Goal: Complete application form

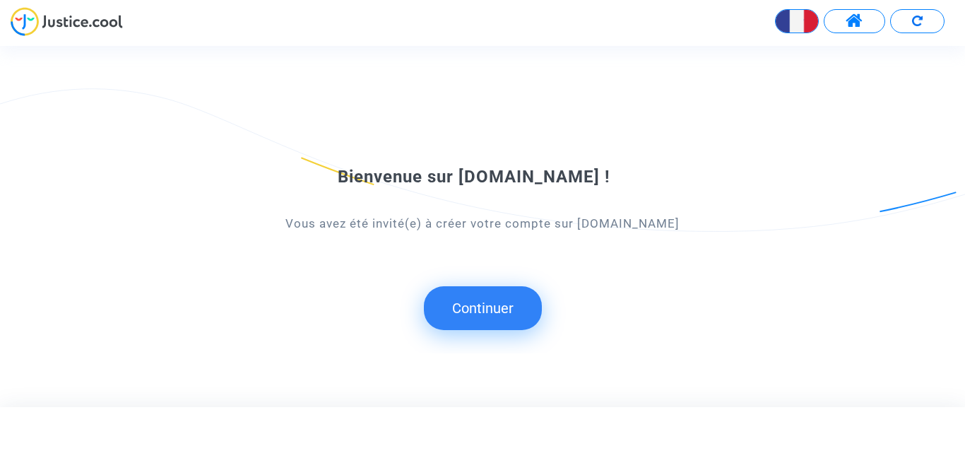
click at [479, 311] on button "Continuer" at bounding box center [483, 308] width 118 height 44
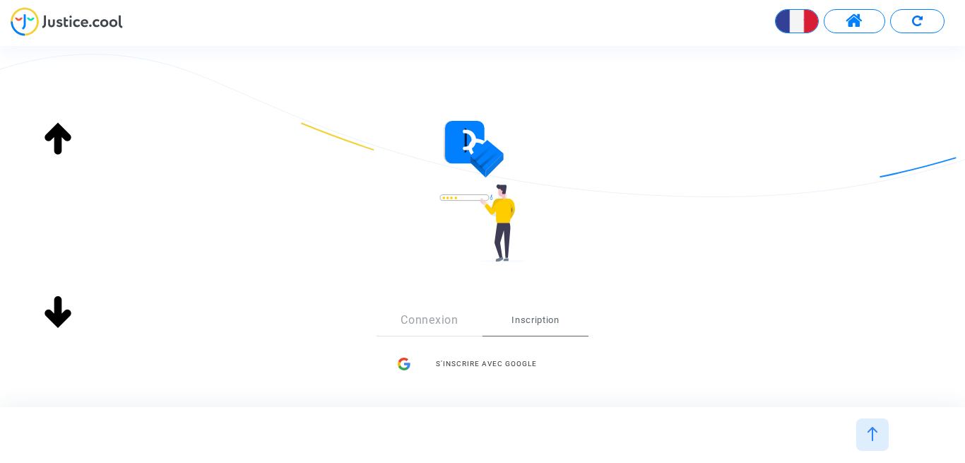
scroll to position [195, 0]
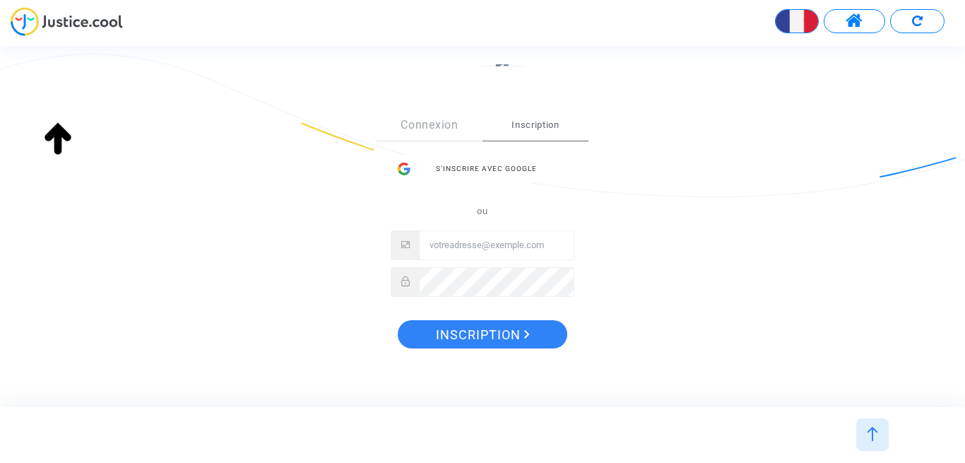
click at [464, 242] on input "Email" at bounding box center [497, 245] width 154 height 28
type input "vaninavazart@b-my-guest.fr"
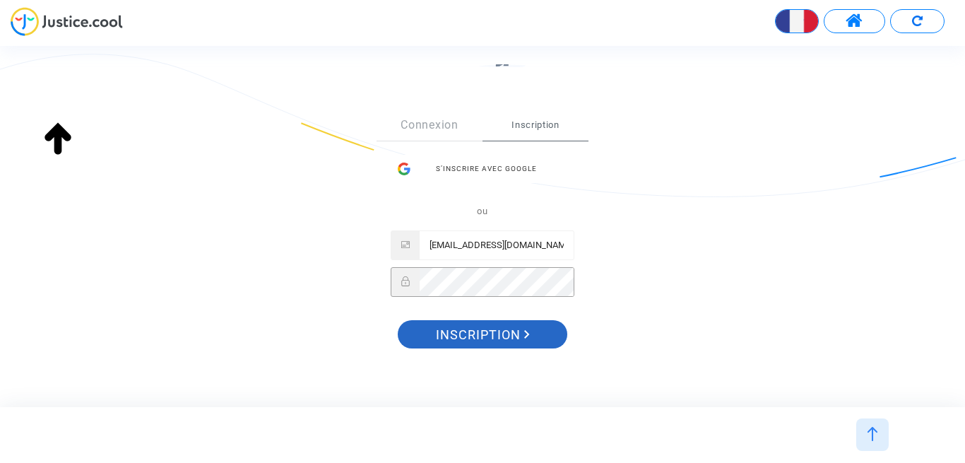
click at [475, 343] on span "Inscription" at bounding box center [483, 335] width 94 height 30
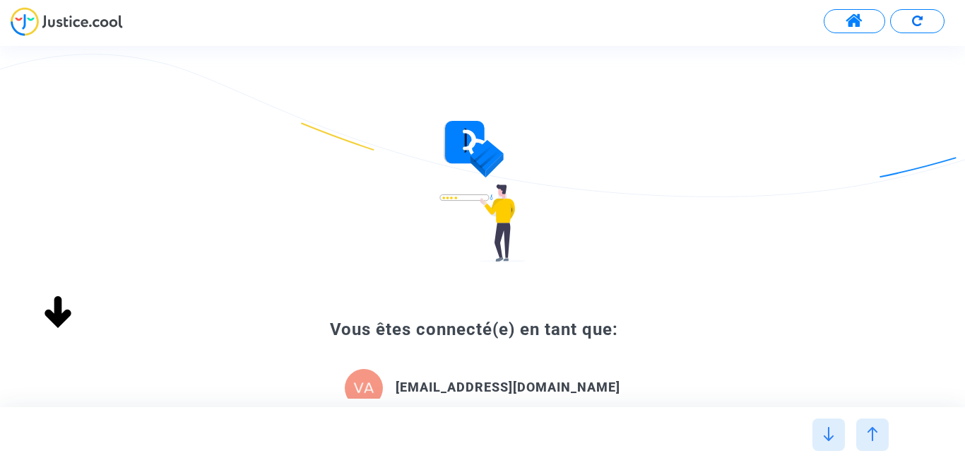
type input "française"
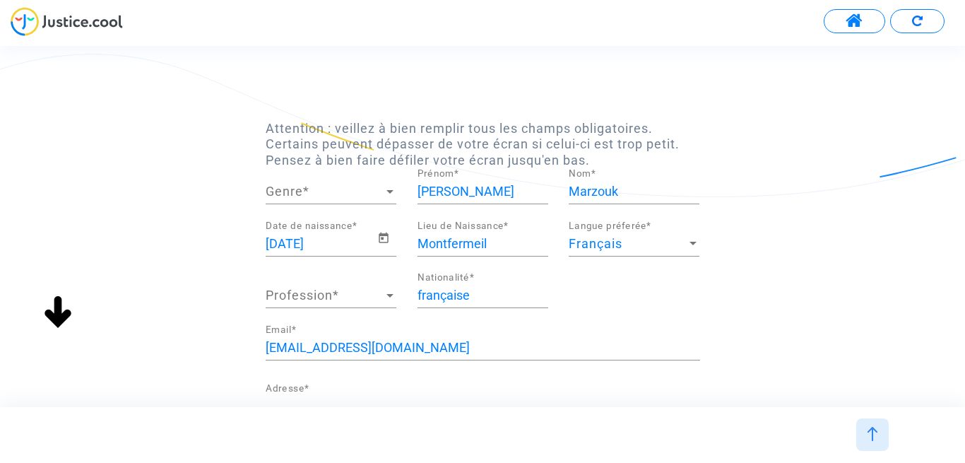
click at [387, 190] on div at bounding box center [389, 192] width 7 height 4
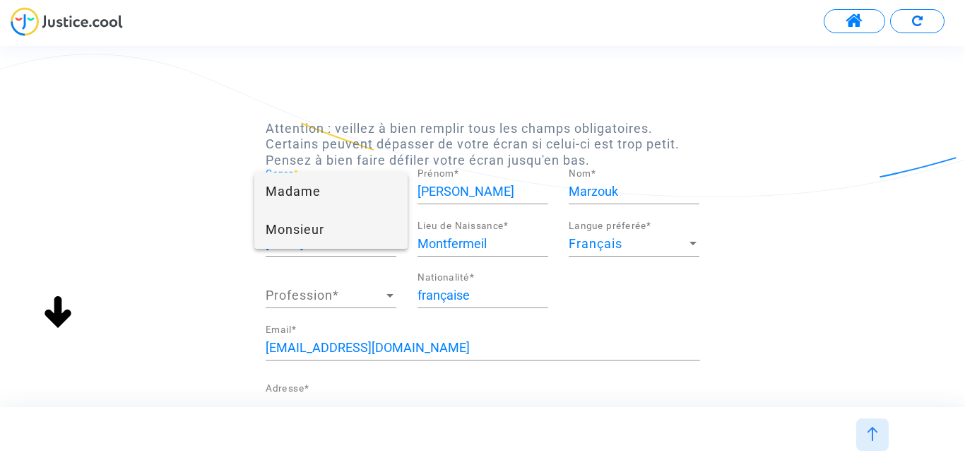
click at [345, 229] on span "Monsieur" at bounding box center [331, 229] width 131 height 38
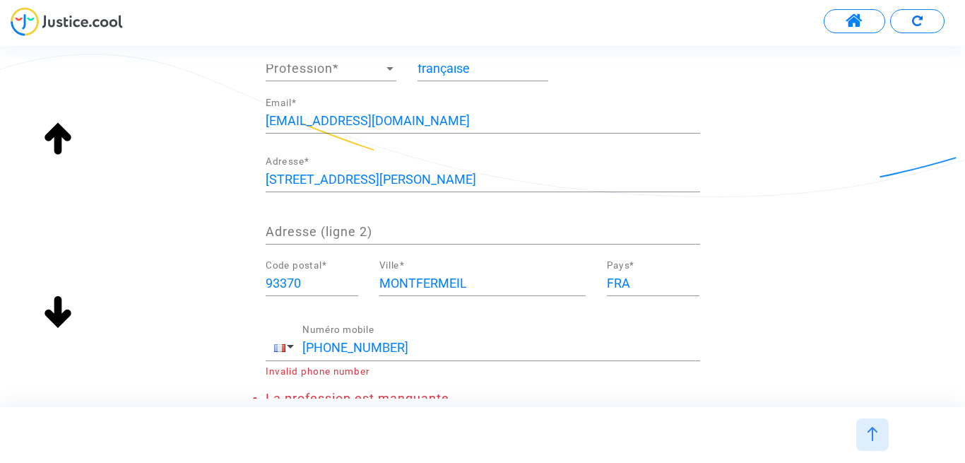
scroll to position [324, 0]
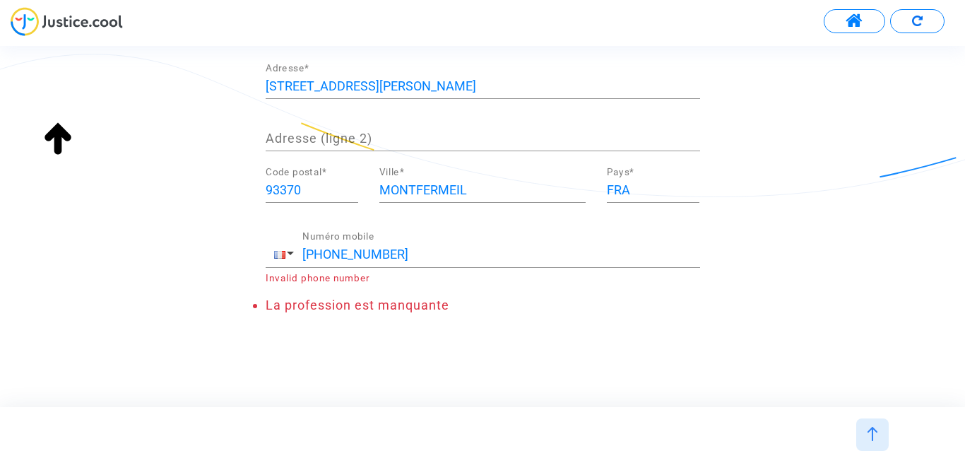
click at [333, 256] on input "+33 0640405536" at bounding box center [501, 254] width 398 height 14
type input "+33 640405536"
click at [528, 298] on li "La profession est manquante" at bounding box center [483, 305] width 434 height 16
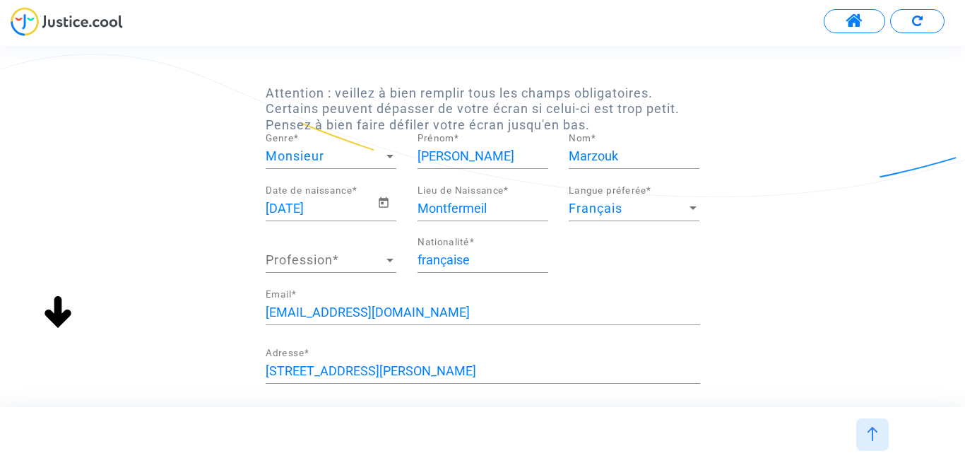
scroll to position [28, 0]
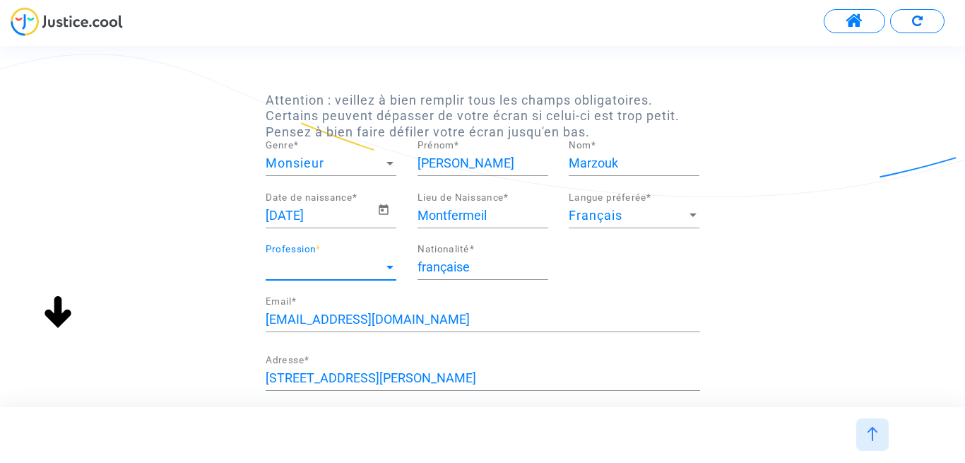
click at [355, 265] on span "Profession" at bounding box center [325, 267] width 118 height 14
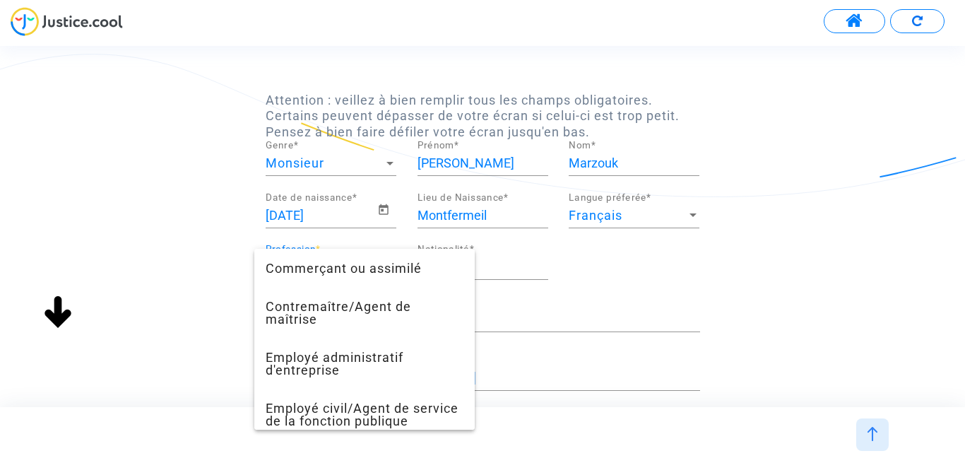
scroll to position [278, 0]
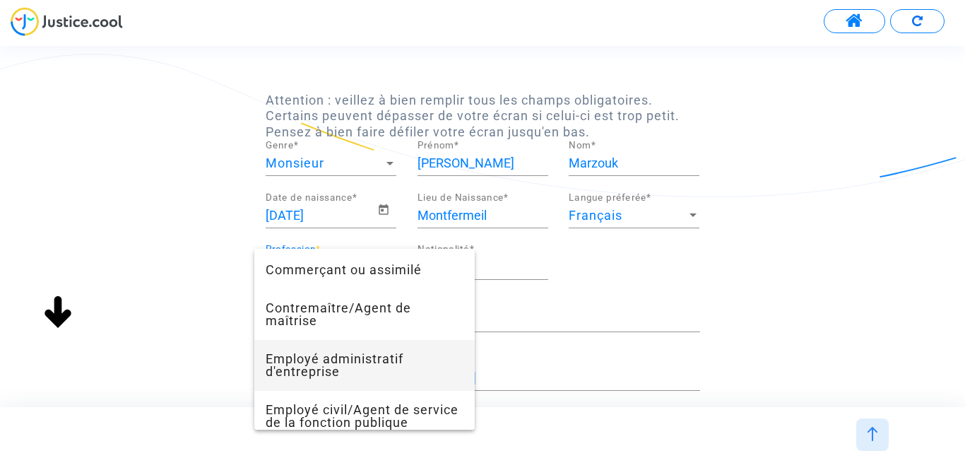
click at [361, 369] on span "Employé administratif d'entreprise" at bounding box center [365, 365] width 198 height 51
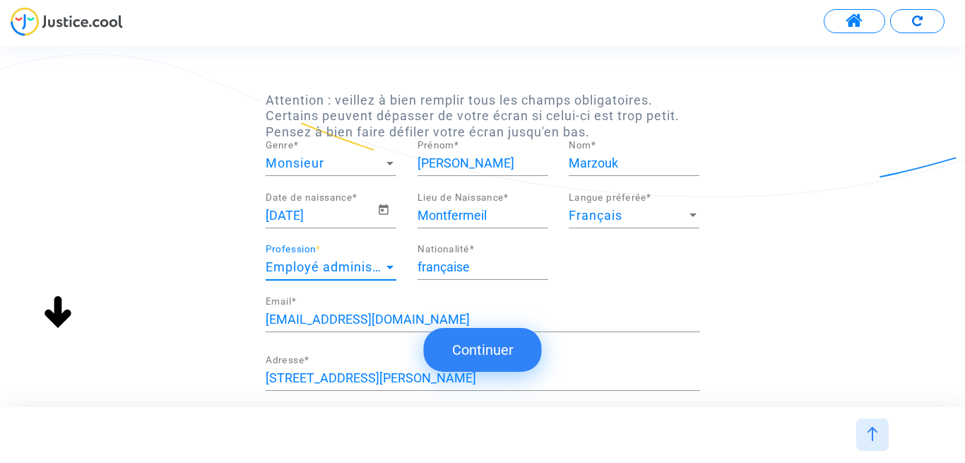
click at [486, 348] on button "Continuer" at bounding box center [483, 350] width 118 height 44
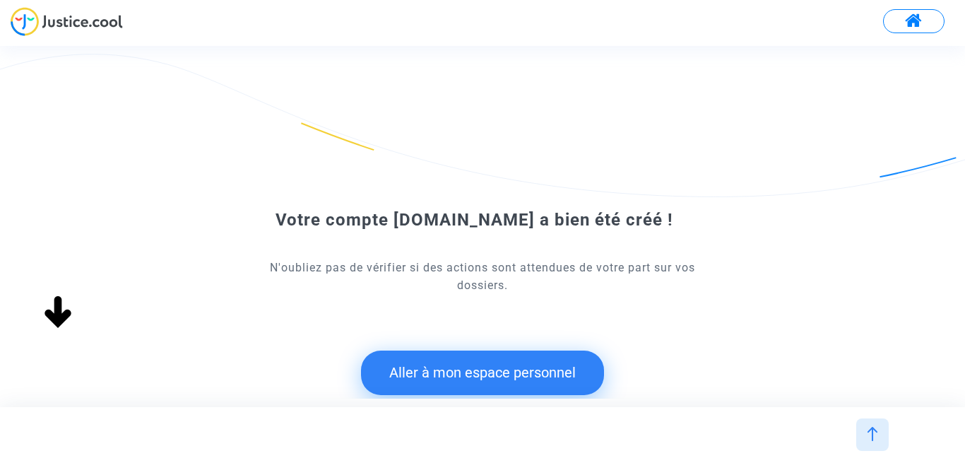
scroll to position [0, 0]
click at [477, 383] on button "Aller à mon espace personnel" at bounding box center [482, 372] width 243 height 44
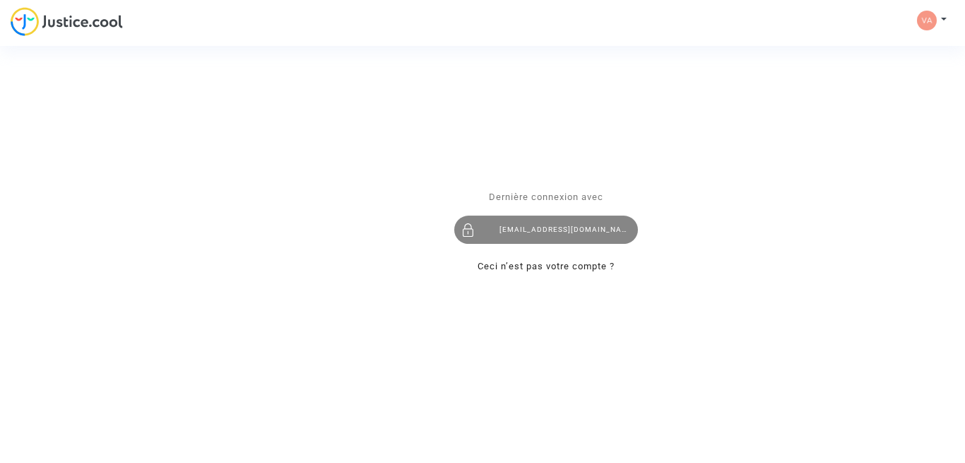
click at [518, 227] on div "[EMAIL_ADDRESS][DOMAIN_NAME]" at bounding box center [546, 229] width 184 height 28
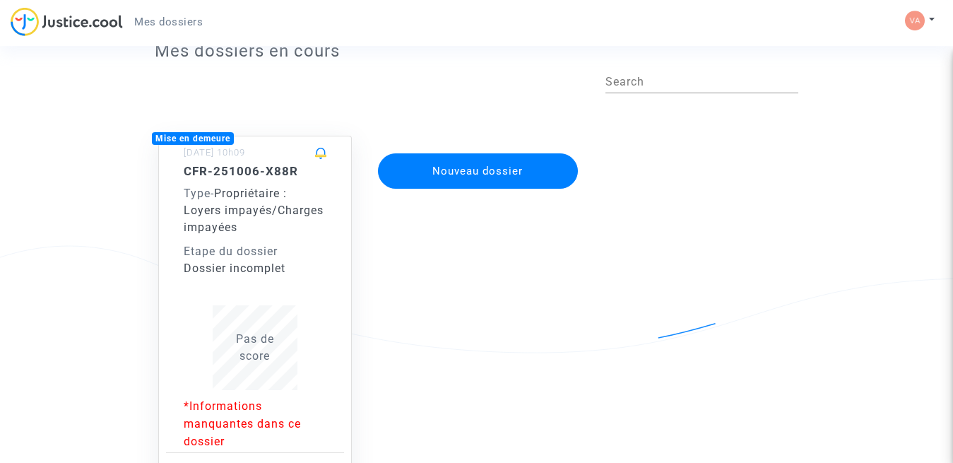
scroll to position [156, 0]
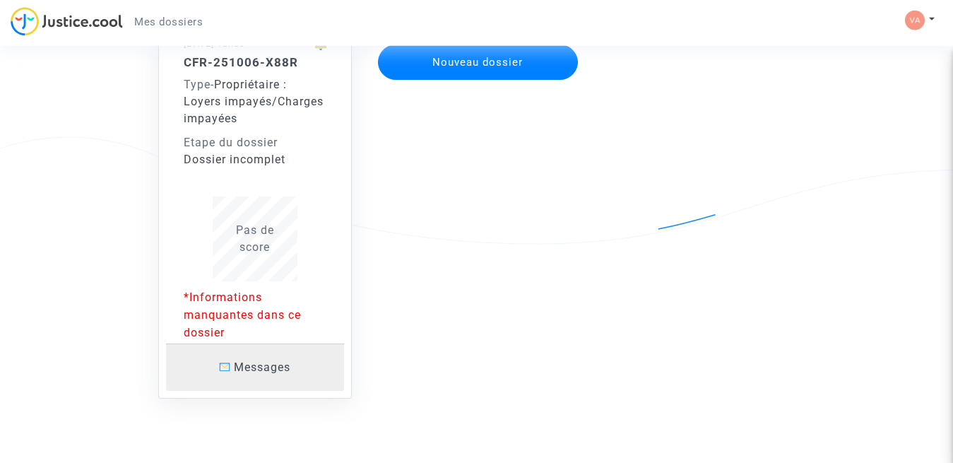
click at [263, 369] on span "Messages" at bounding box center [262, 366] width 57 height 13
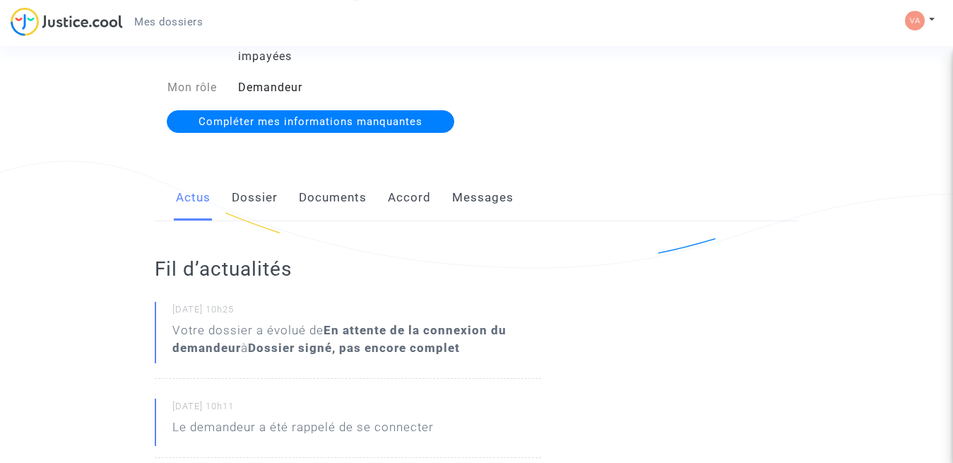
scroll to position [214, 0]
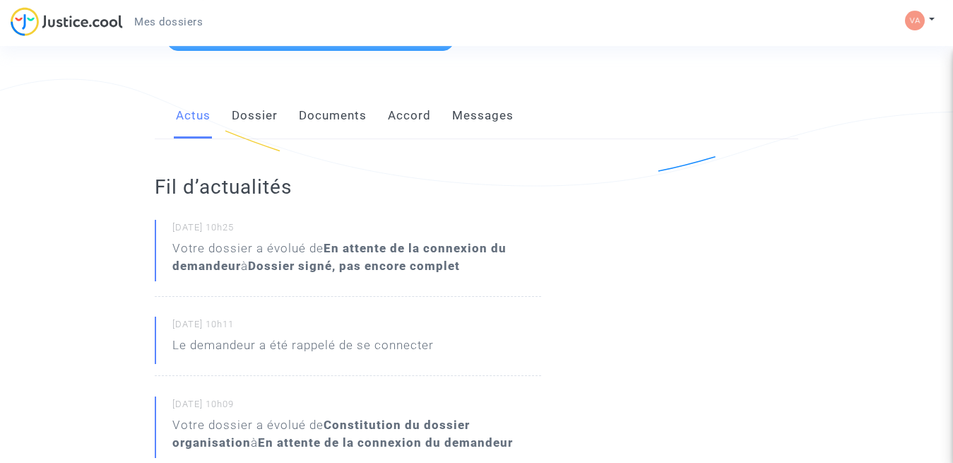
click at [259, 117] on link "Dossier" at bounding box center [255, 116] width 46 height 47
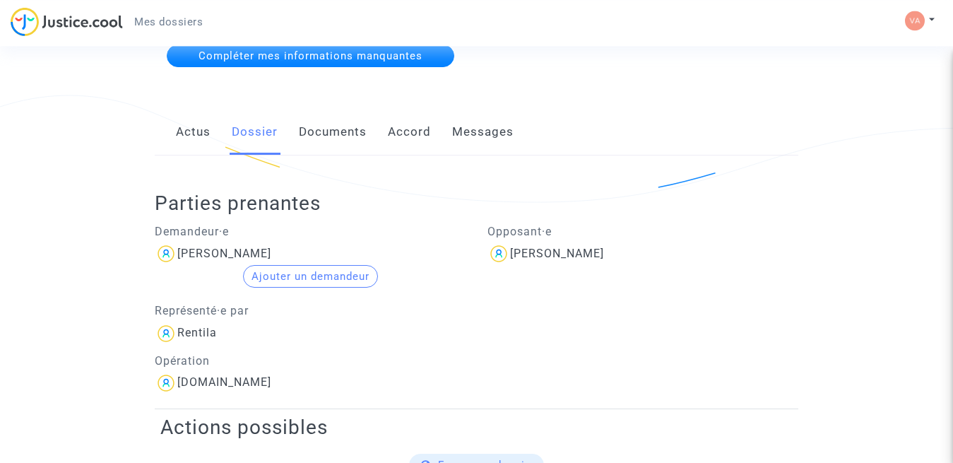
scroll to position [195, 0]
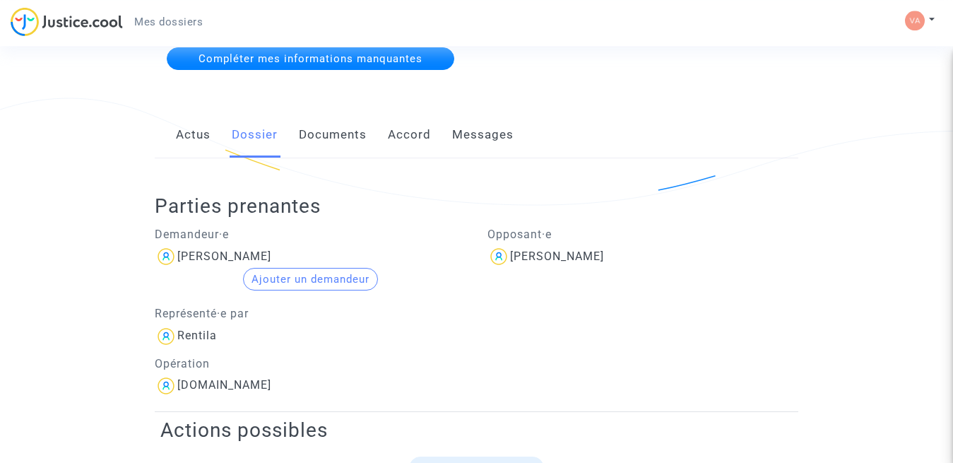
click at [341, 133] on link "Documents" at bounding box center [333, 135] width 68 height 47
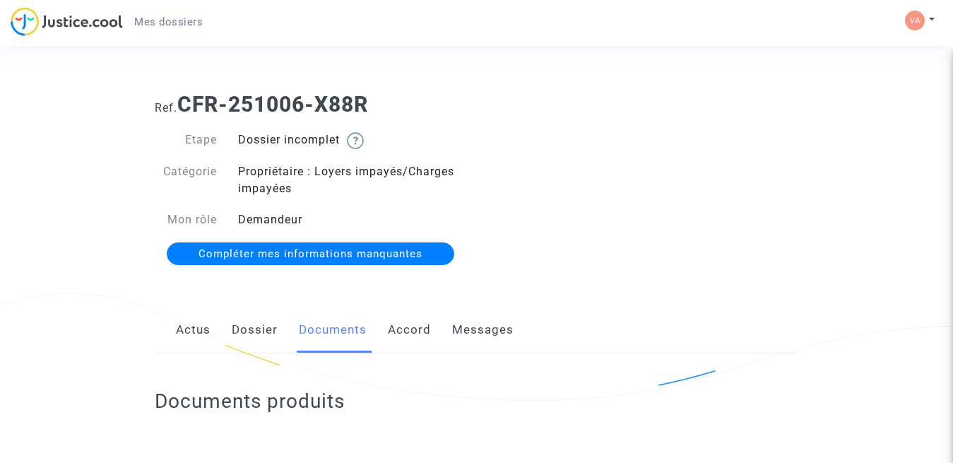
click at [316, 251] on span "Compléter mes informations manquantes" at bounding box center [310, 253] width 224 height 13
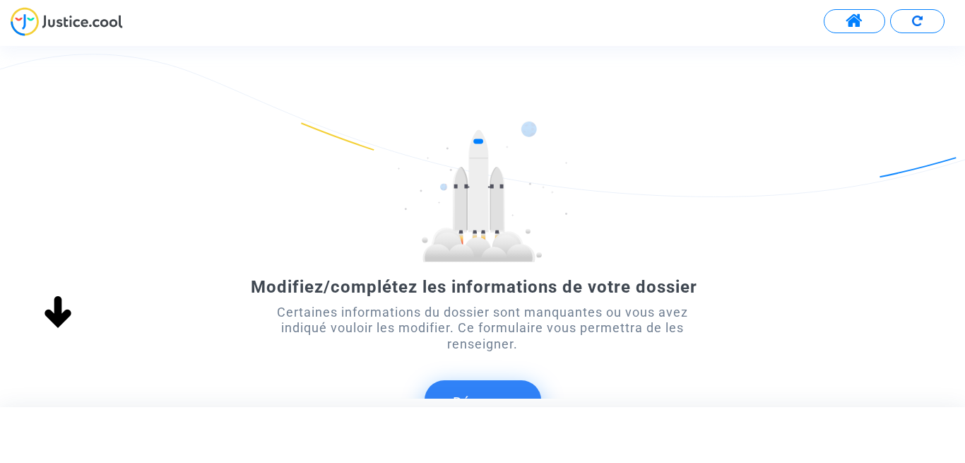
scroll to position [124, 0]
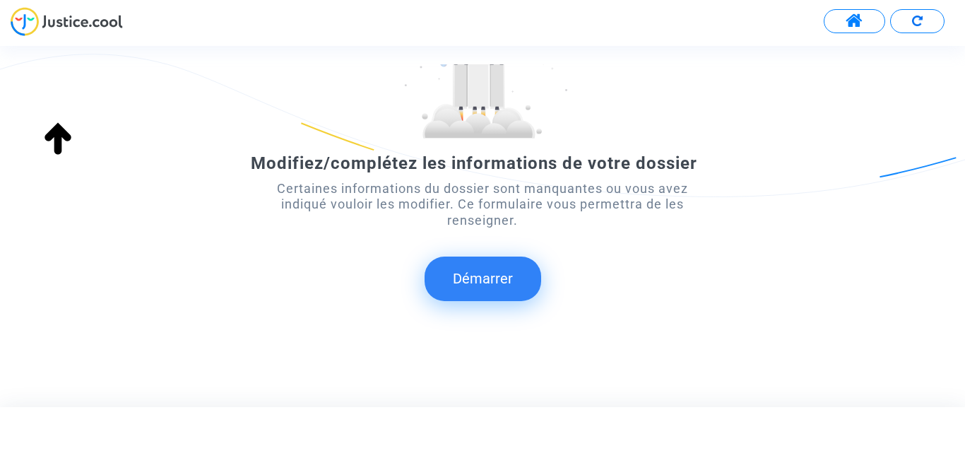
click at [473, 275] on button "Démarrer" at bounding box center [483, 278] width 117 height 44
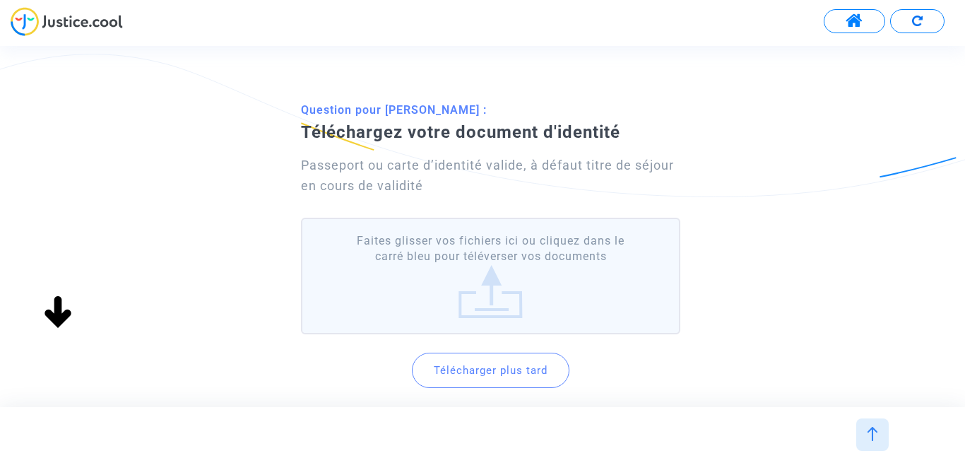
scroll to position [24, 0]
click at [492, 299] on label "Faites glisser vos fichiers ici ou cliquez dans le carré bleu pour téléverser v…" at bounding box center [491, 276] width 380 height 117
click at [0, 0] on input "Faites glisser vos fichiers ici ou cliquez dans le carré bleu pour téléverser v…" at bounding box center [0, 0] width 0 height 0
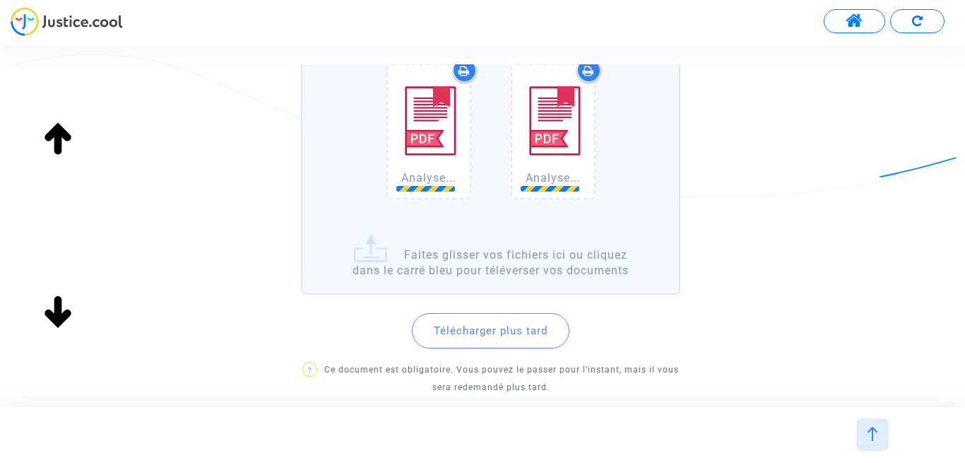
scroll to position [179, 0]
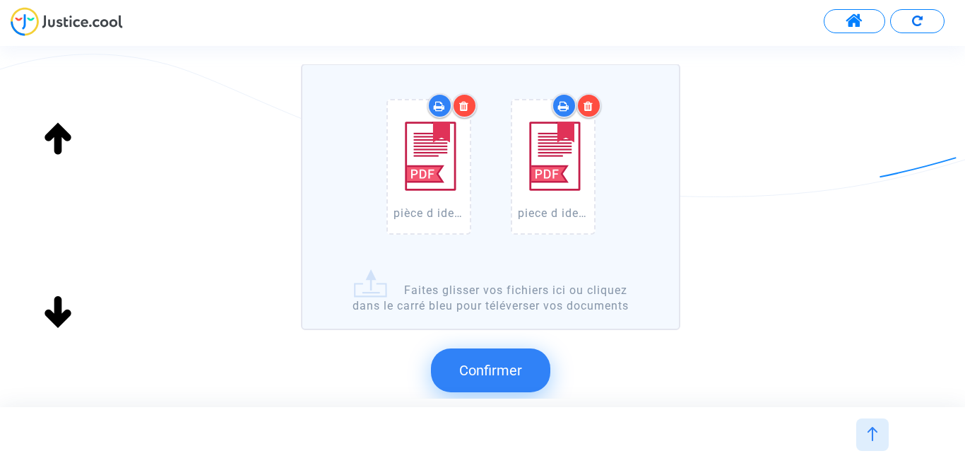
click at [490, 355] on button "Confirmer" at bounding box center [490, 370] width 119 height 44
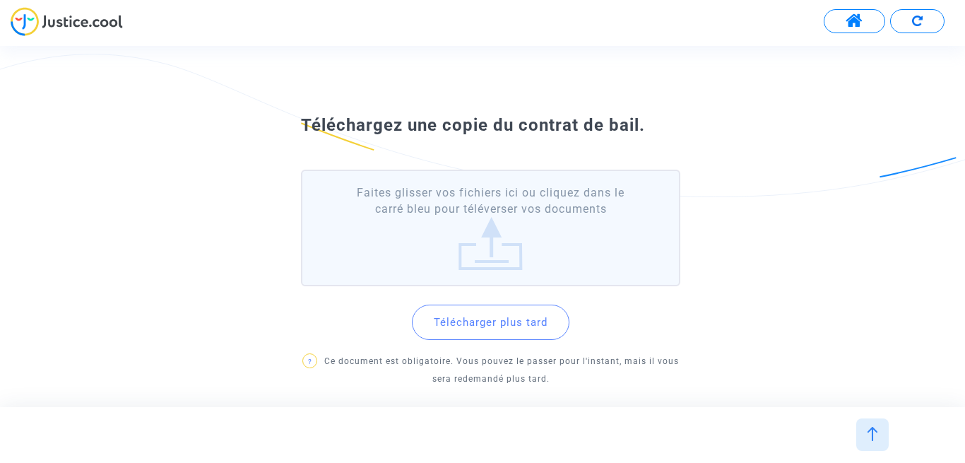
scroll to position [11, 0]
click at [906, 225] on div "Téléchargez une copie du contrat de bail. Faites glisser vos fichiers ici ou cl…" at bounding box center [482, 252] width 965 height 286
